Goal: Information Seeking & Learning: Learn about a topic

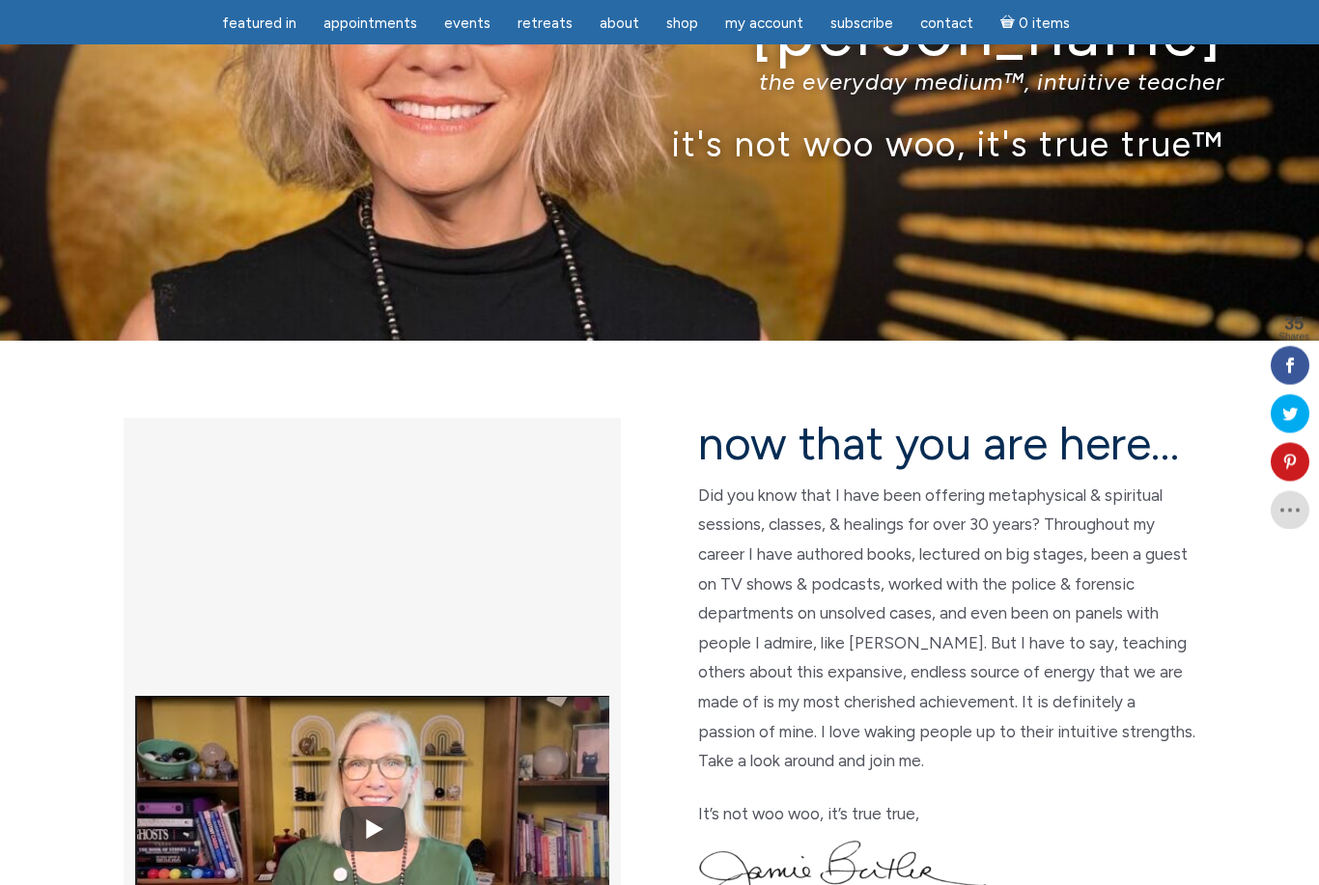
scroll to position [181, 0]
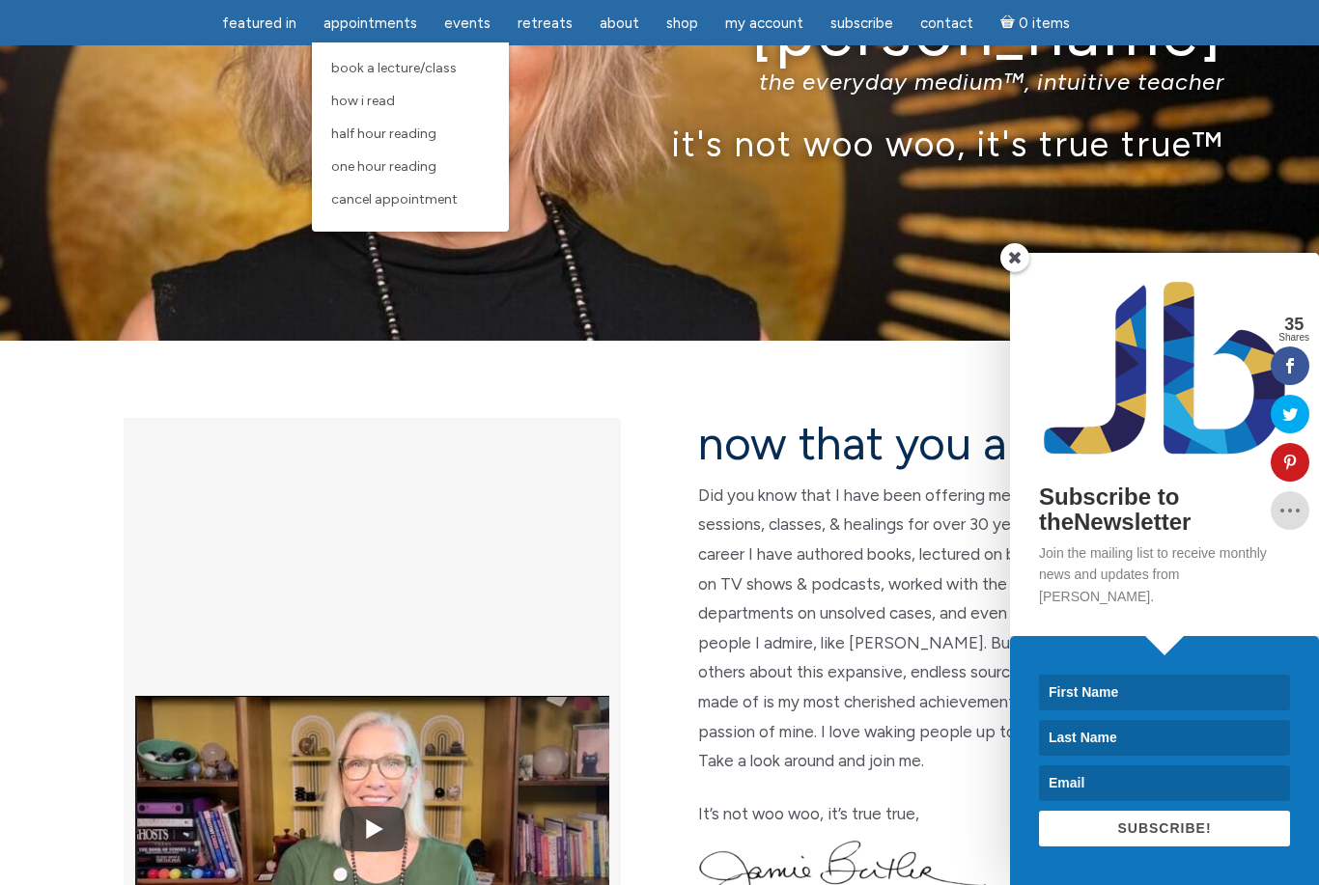
click at [1015, 272] on span at bounding box center [1014, 257] width 29 height 29
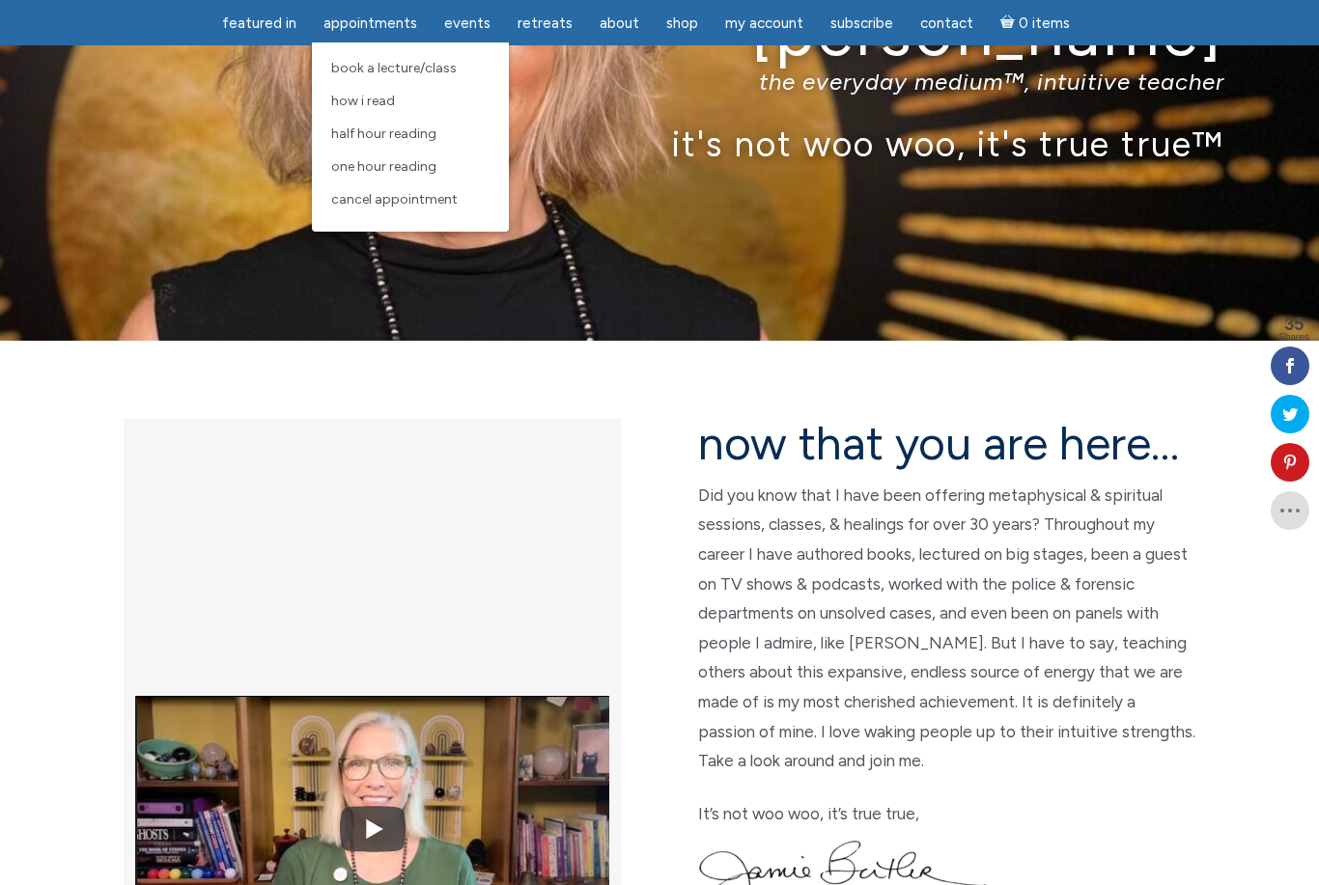
click at [391, 174] on span "One Hour Reading" at bounding box center [383, 166] width 105 height 16
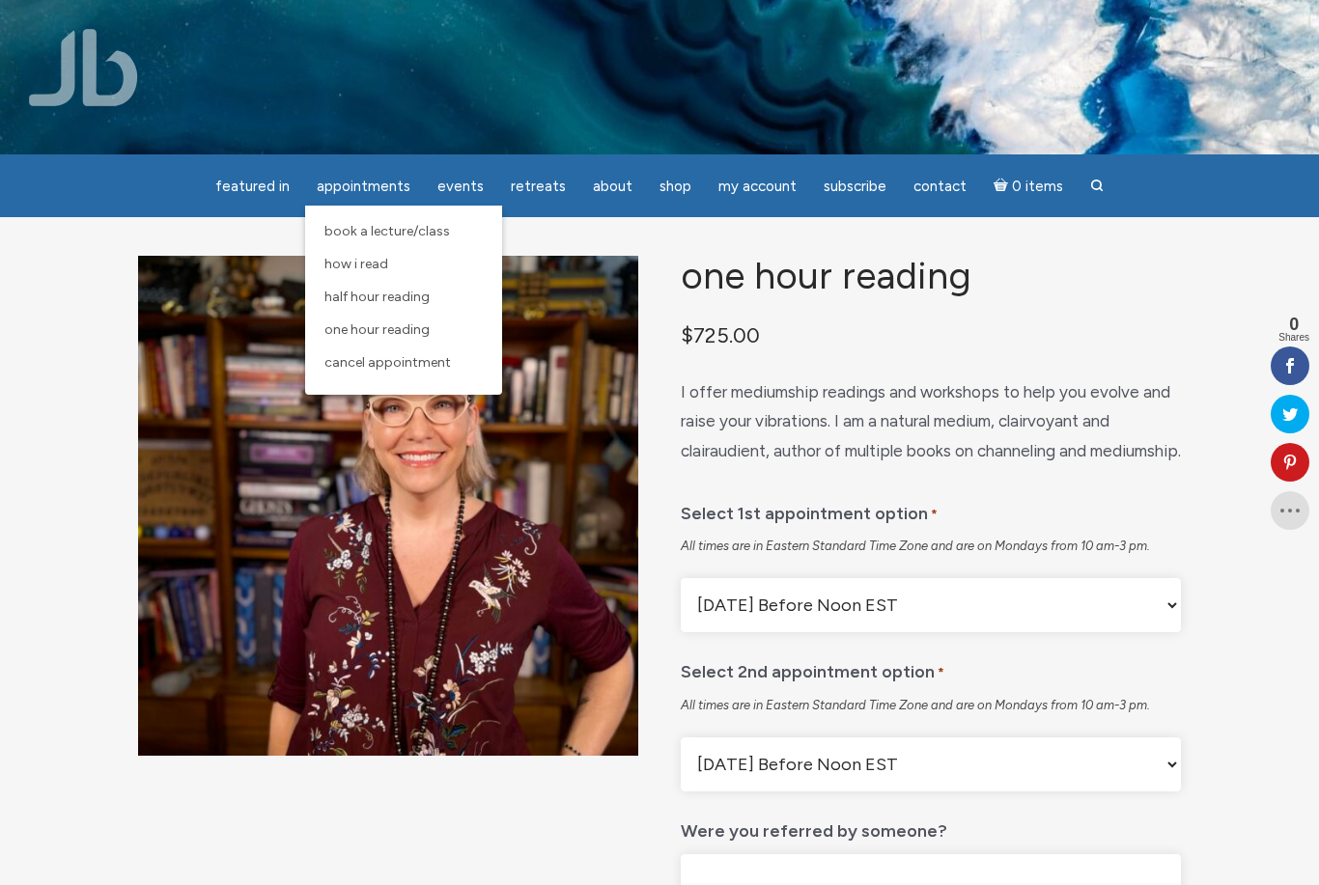
click at [378, 270] on span "How I Read" at bounding box center [356, 264] width 64 height 16
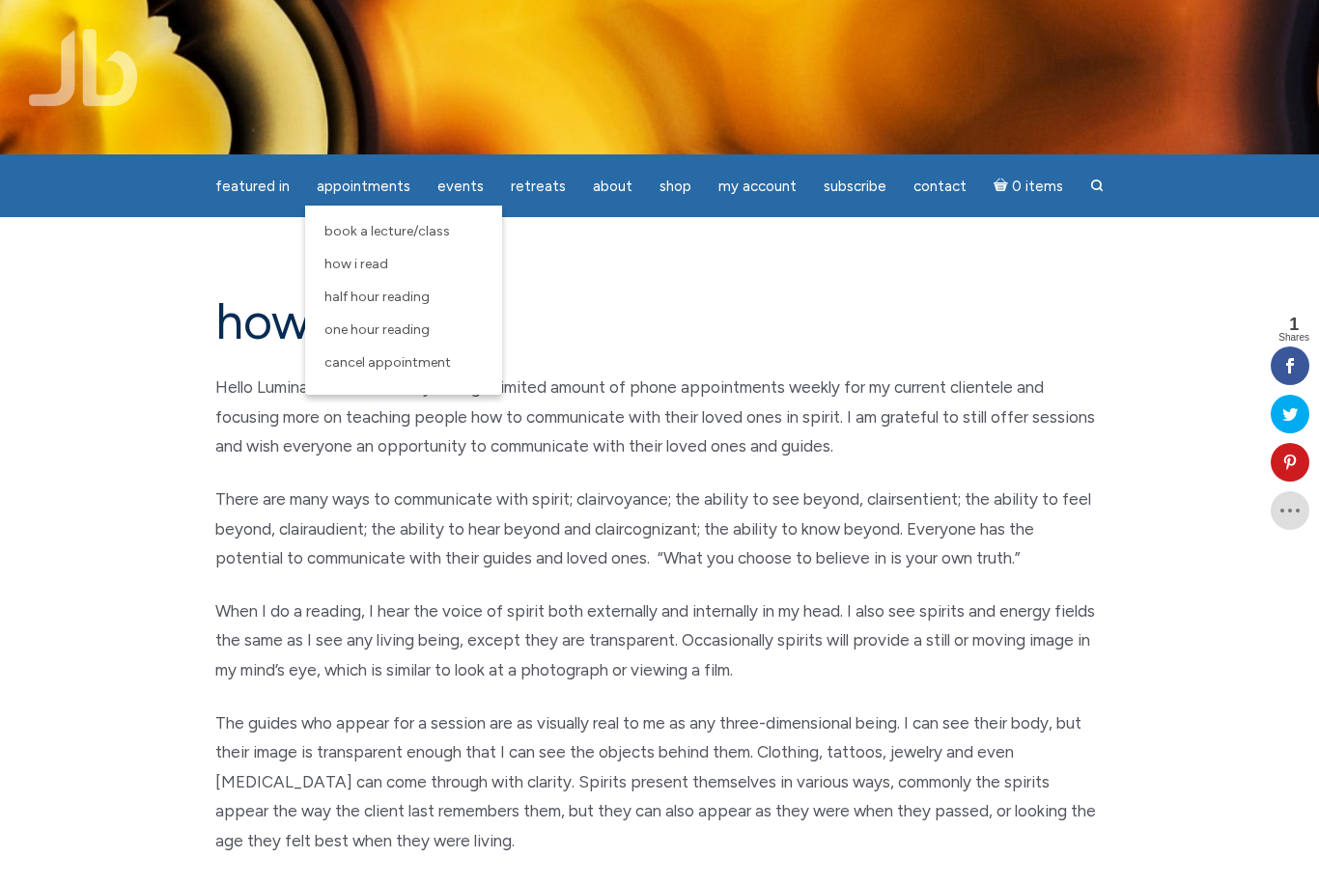
click at [414, 232] on span "Book a Lecture/Class" at bounding box center [387, 231] width 126 height 16
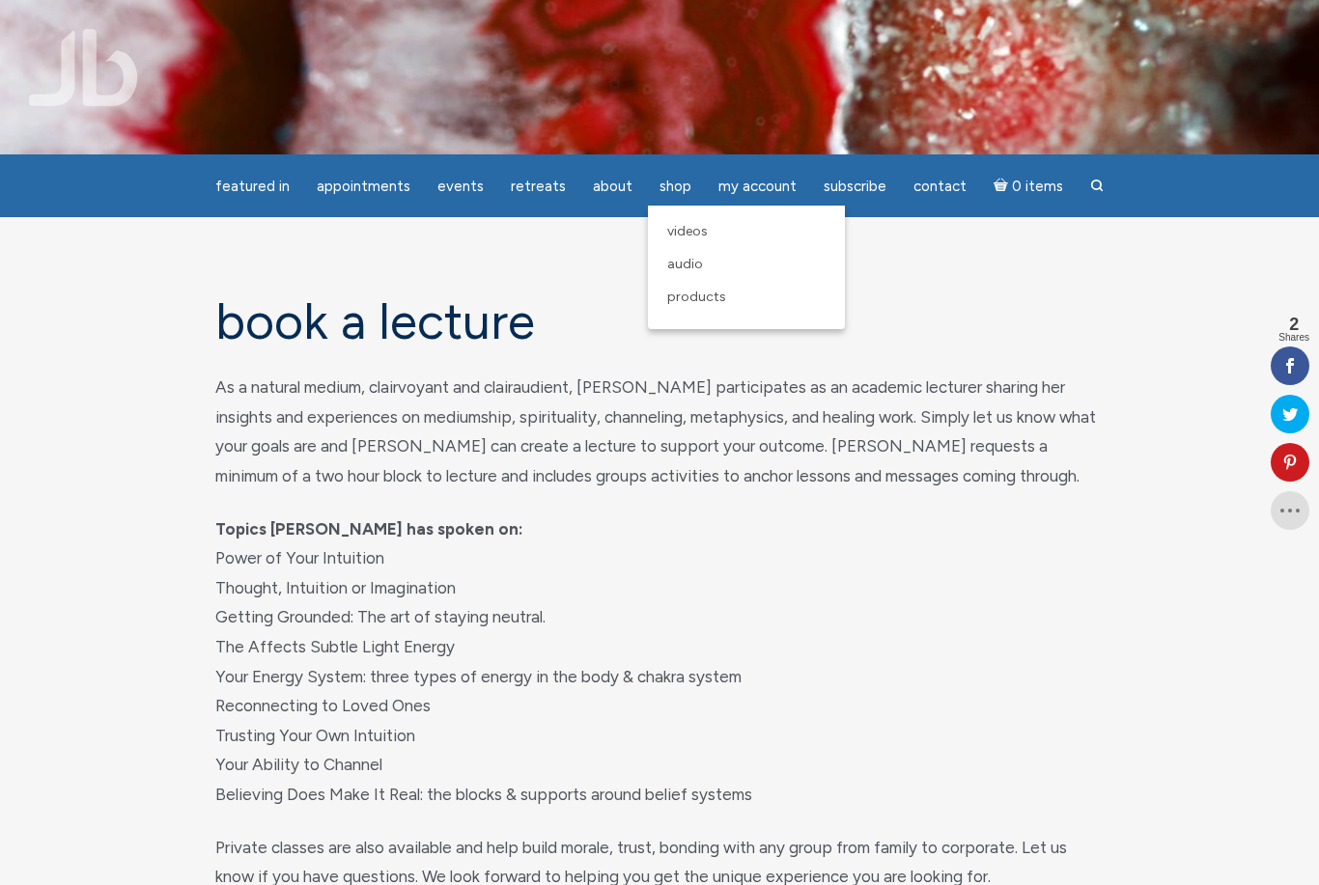
click at [669, 300] on span "Products" at bounding box center [696, 297] width 59 height 16
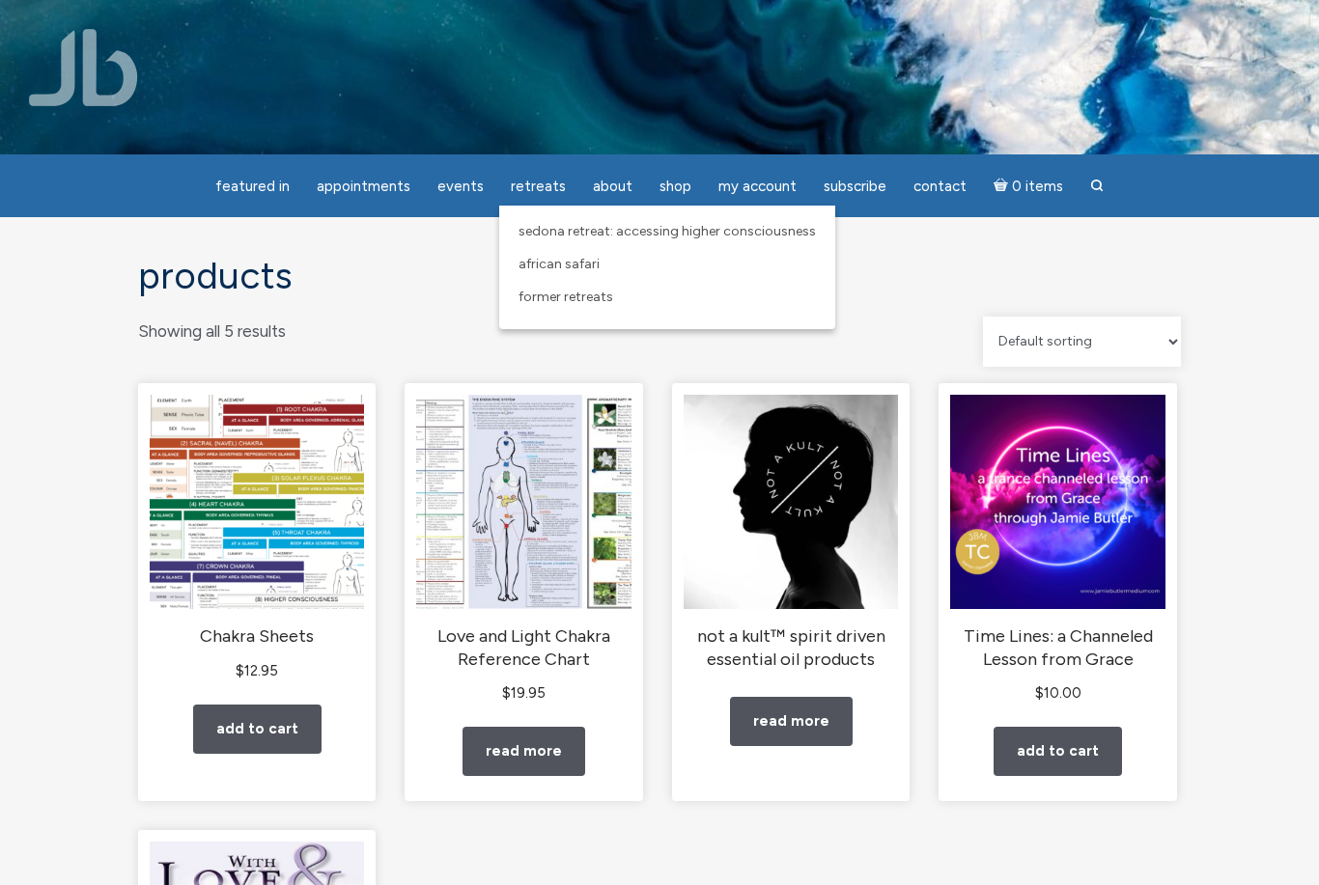
click at [531, 224] on span "Sedona Retreat: Accessing Higher Consciousness" at bounding box center [666, 231] width 297 height 16
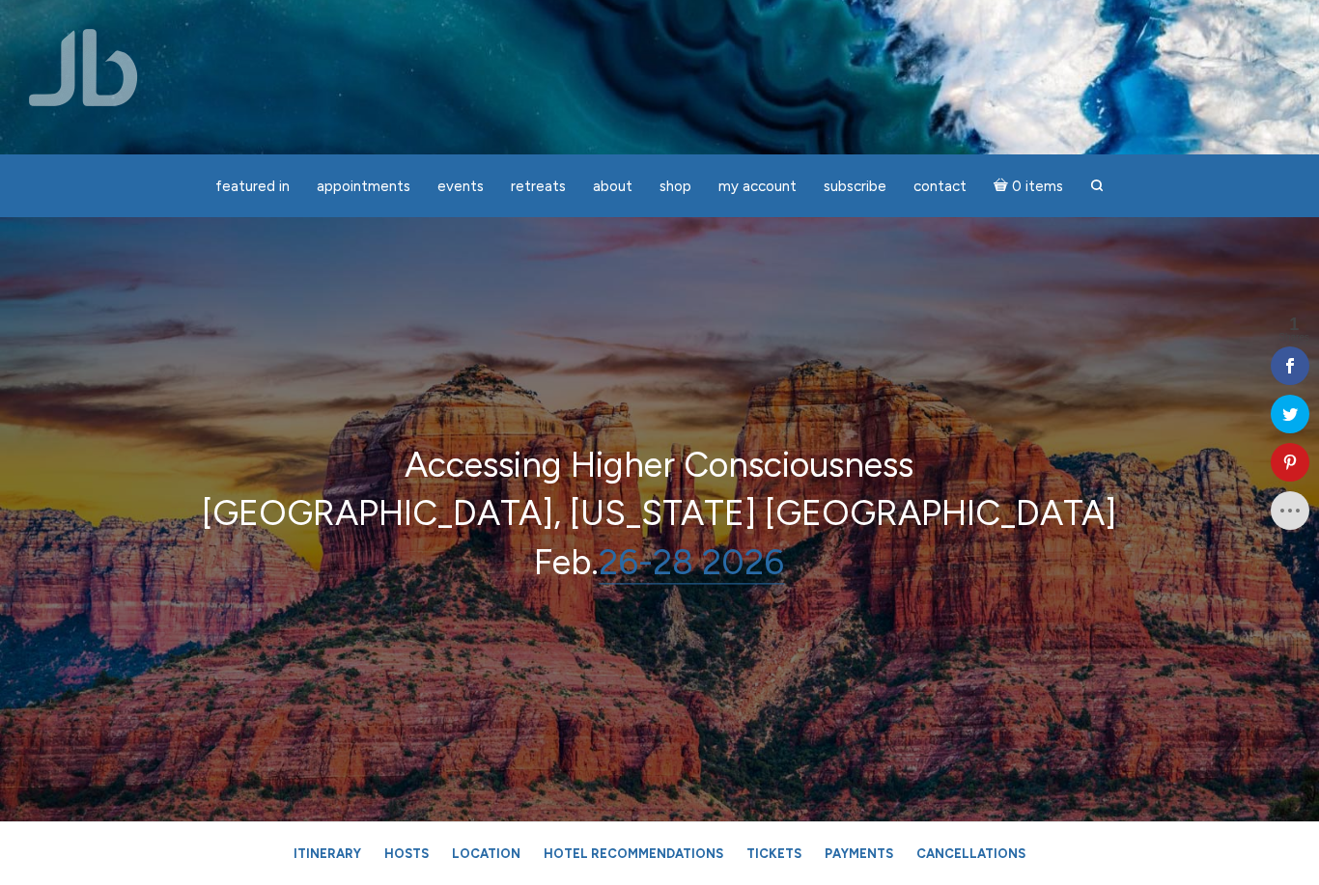
click at [93, 69] on img at bounding box center [83, 67] width 109 height 77
